Goal: Task Accomplishment & Management: Complete application form

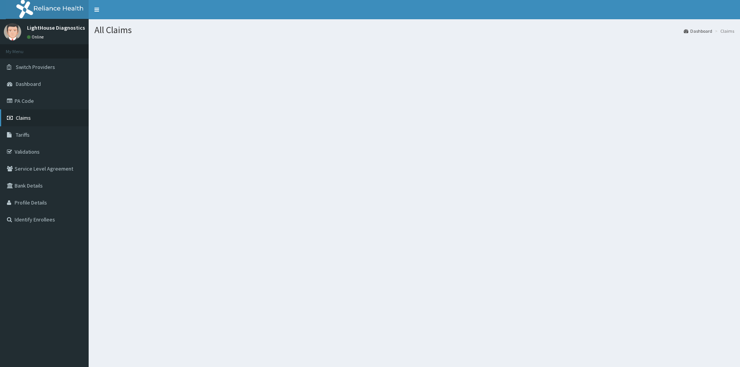
click at [43, 119] on link "Claims" at bounding box center [44, 117] width 89 height 17
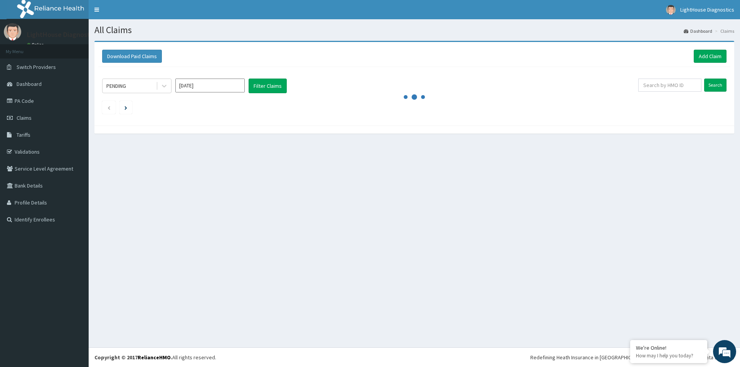
click at [545, 60] on div "Download Paid Claims Add Claim" at bounding box center [414, 56] width 624 height 13
click at [709, 53] on link "Add Claim" at bounding box center [710, 56] width 33 height 13
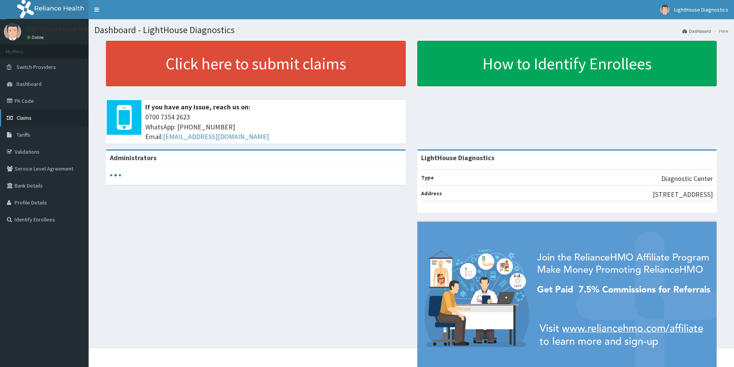
click at [49, 116] on link "Claims" at bounding box center [44, 117] width 89 height 17
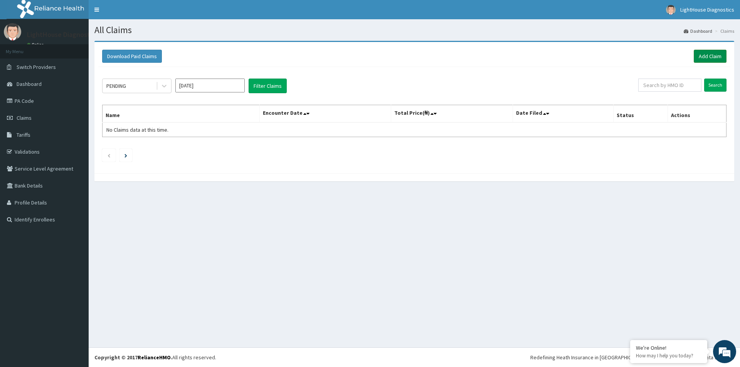
click at [705, 51] on link "Add Claim" at bounding box center [710, 56] width 33 height 13
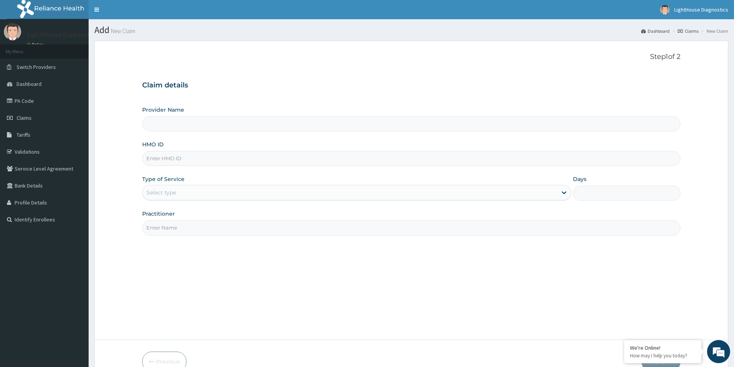
type input "LightHouse Diagnostics"
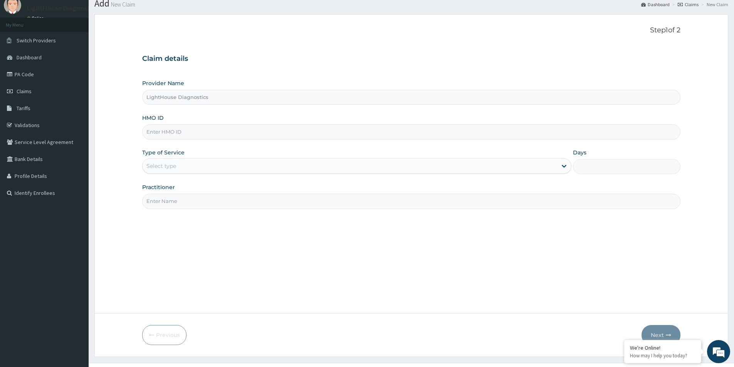
scroll to position [39, 0]
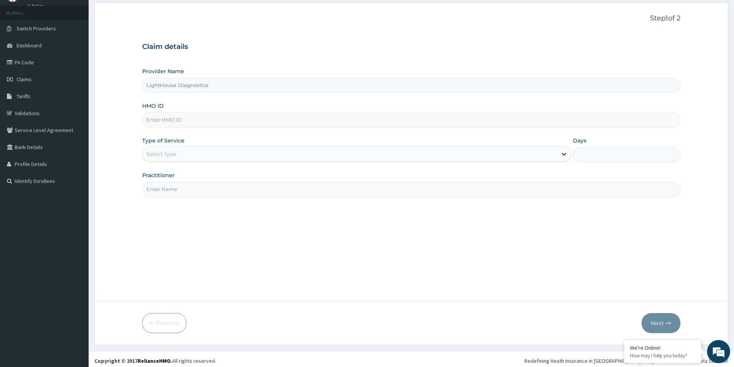
click at [180, 121] on input "HMO ID" at bounding box center [411, 120] width 538 height 15
type input "SOG/10014/A"
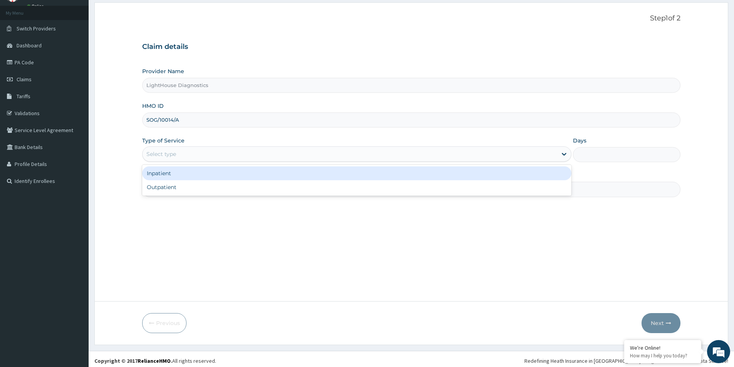
click at [188, 150] on div "Select type" at bounding box center [350, 154] width 415 height 12
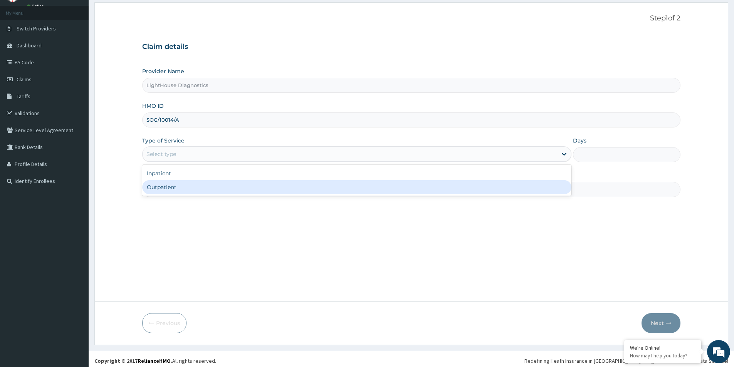
click at [175, 190] on div "Outpatient" at bounding box center [356, 187] width 429 height 14
type input "1"
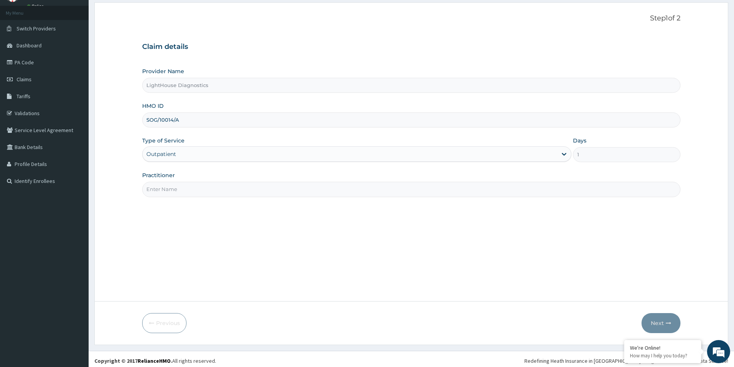
click at [174, 186] on input "Practitioner" at bounding box center [411, 189] width 538 height 15
type input "LIGHTHOUSE DIAGNOSTICS"
click at [646, 323] on button "Next" at bounding box center [661, 323] width 39 height 20
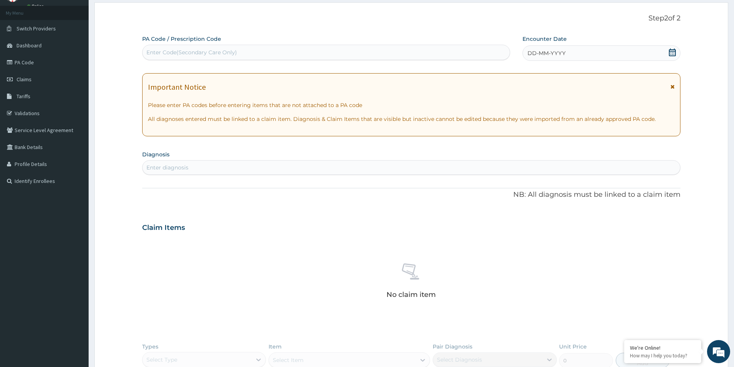
click at [206, 56] on div "Enter Code(Secondary Care Only)" at bounding box center [191, 53] width 91 height 8
type input "PA/20AF10"
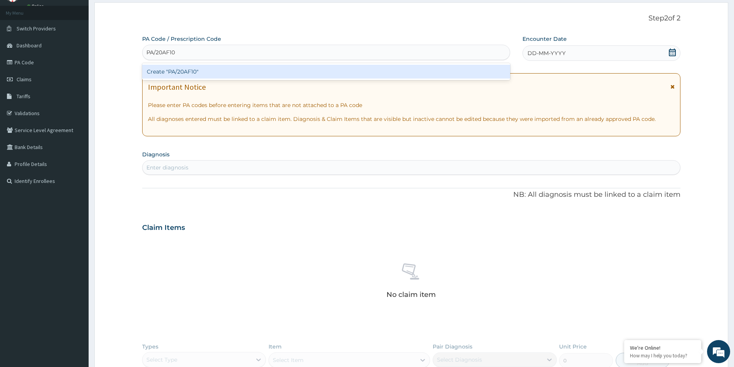
click at [221, 69] on div "Create "PA/20AF10"" at bounding box center [326, 72] width 368 height 14
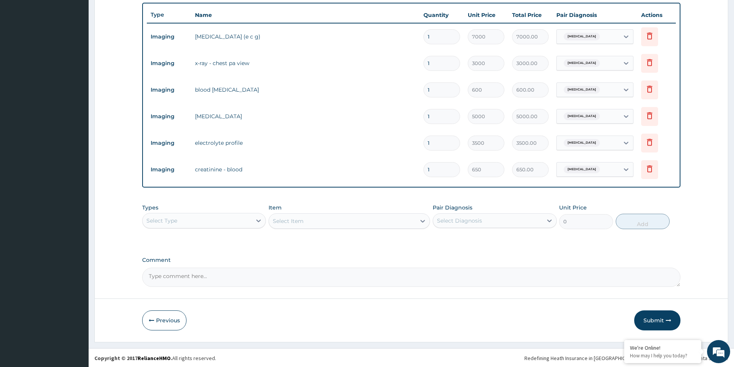
scroll to position [277, 0]
click at [647, 320] on button "Submit" at bounding box center [657, 320] width 46 height 20
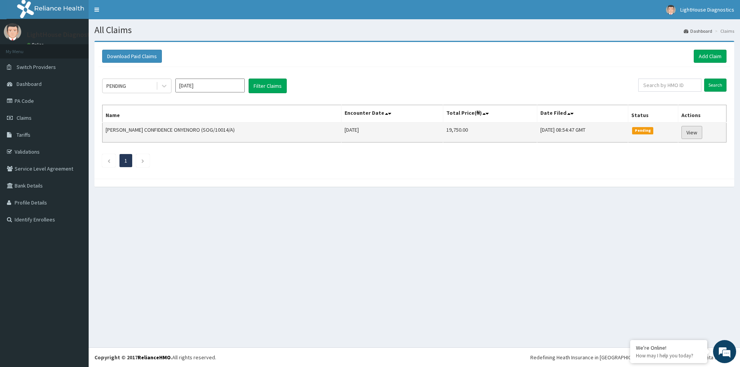
click at [696, 131] on link "View" at bounding box center [691, 132] width 21 height 13
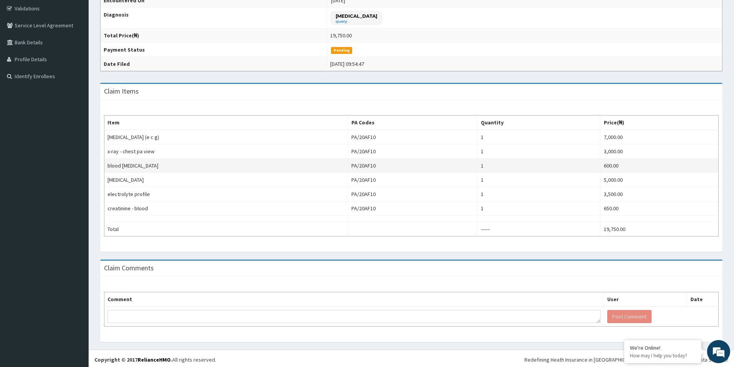
scroll to position [146, 0]
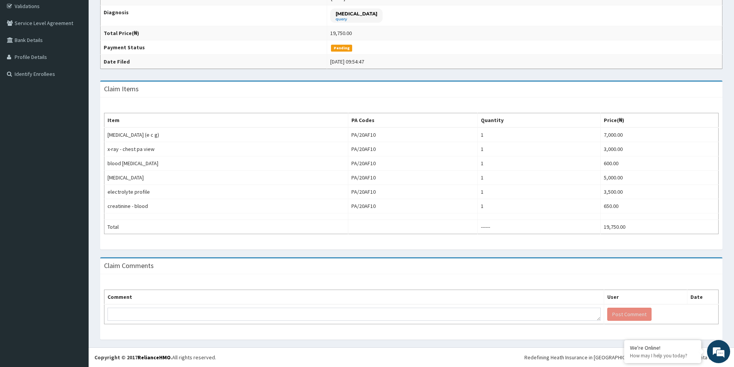
drag, startPoint x: 204, startPoint y: 382, endPoint x: 196, endPoint y: 382, distance: 8.5
drag, startPoint x: 719, startPoint y: 135, endPoint x: 729, endPoint y: 164, distance: 30.8
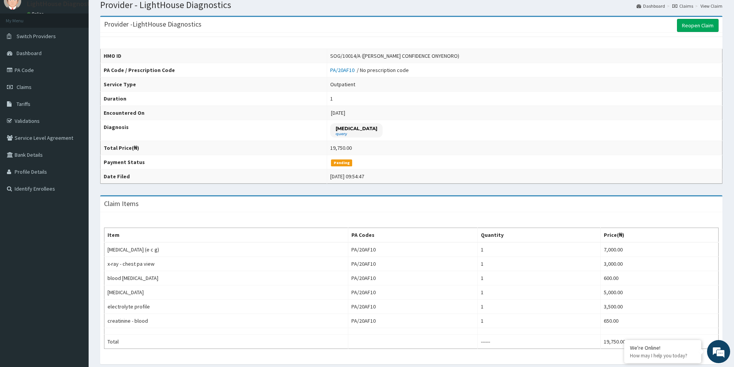
scroll to position [30, 0]
